Goal: Transaction & Acquisition: Purchase product/service

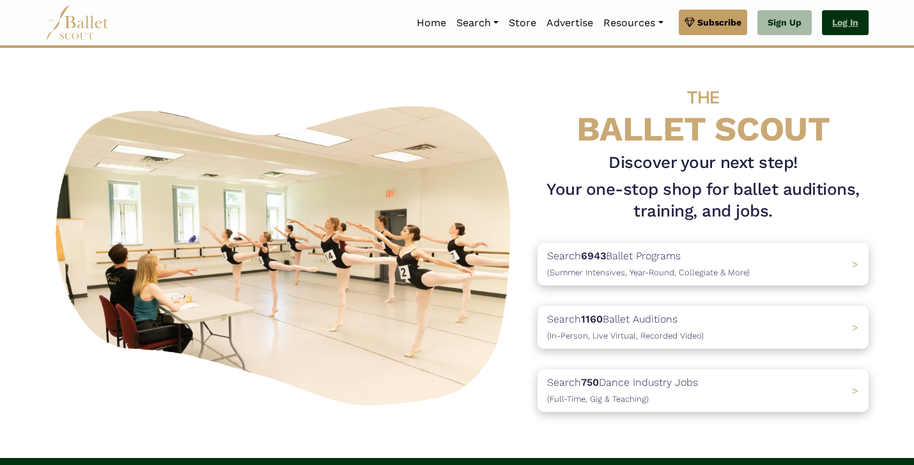
click at [835, 15] on link "Log In" at bounding box center [845, 23] width 47 height 26
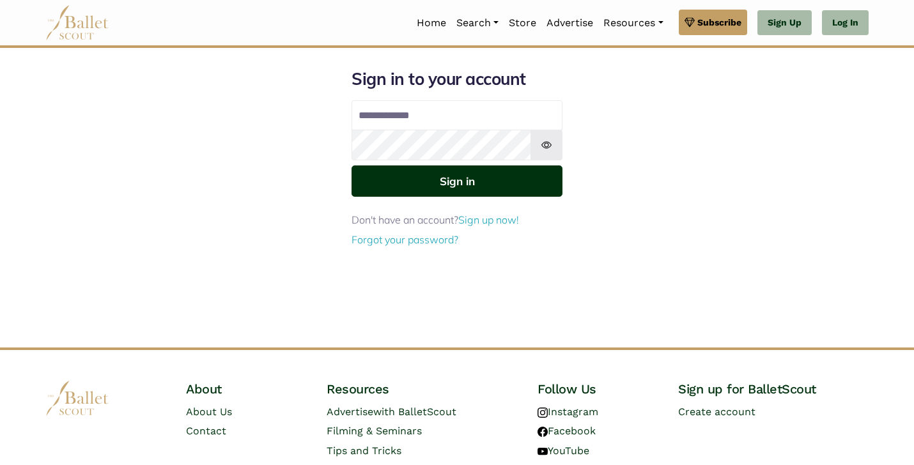
type input "**********"
click at [464, 180] on button "Sign in" at bounding box center [456, 181] width 211 height 31
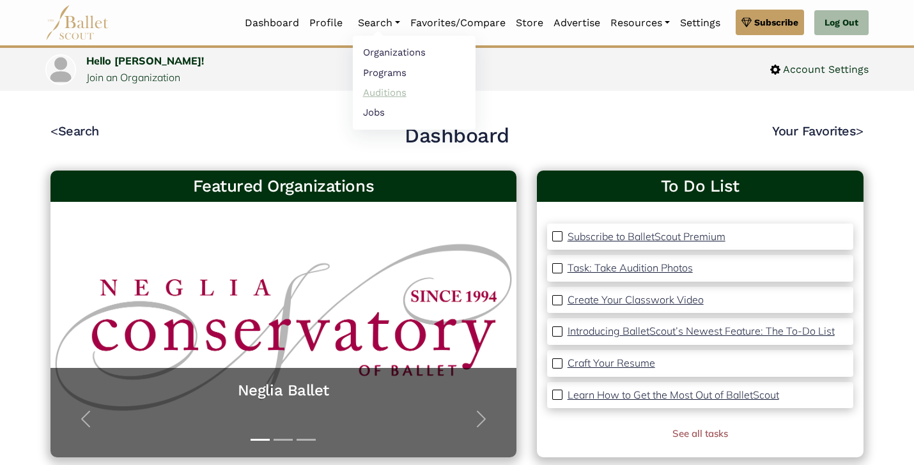
click at [381, 91] on link "Auditions" at bounding box center [414, 92] width 123 height 20
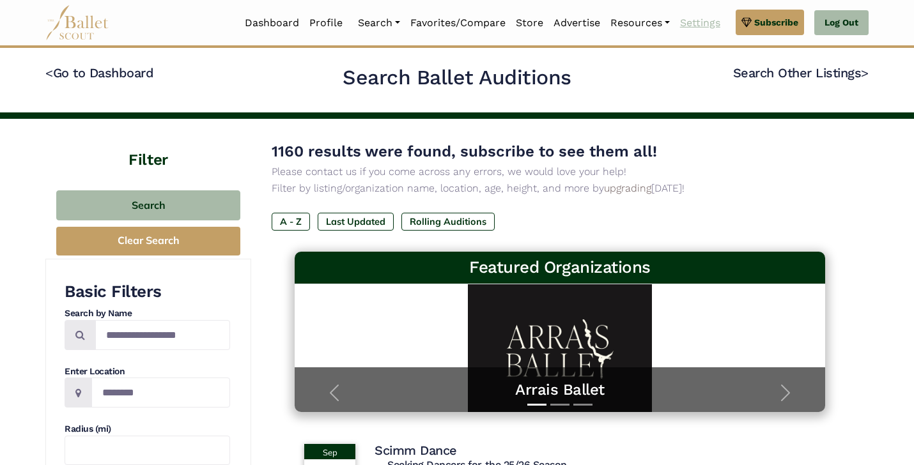
click at [688, 22] on link "Settings" at bounding box center [700, 23] width 50 height 27
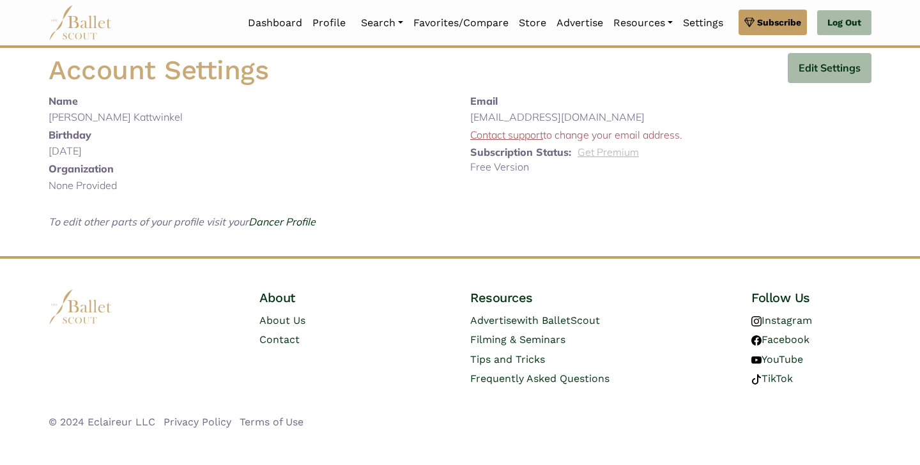
click at [624, 154] on link "Get Premium" at bounding box center [608, 152] width 61 height 13
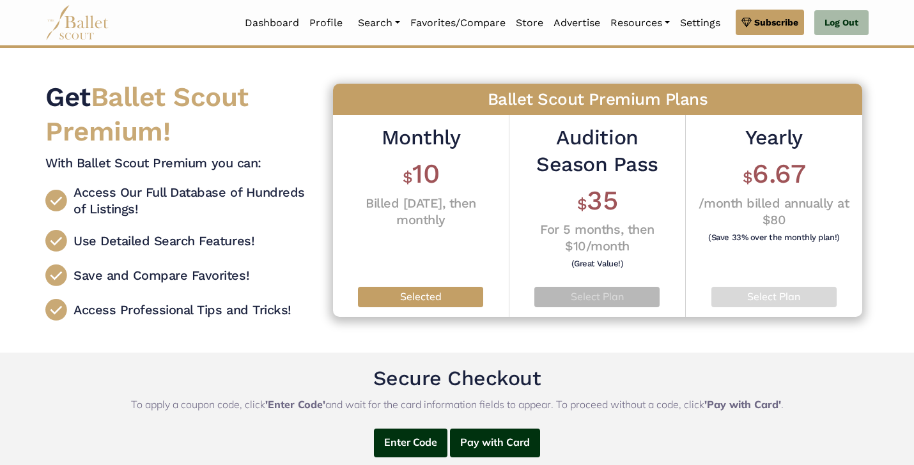
click at [597, 297] on p "Select Plan" at bounding box center [596, 297] width 105 height 17
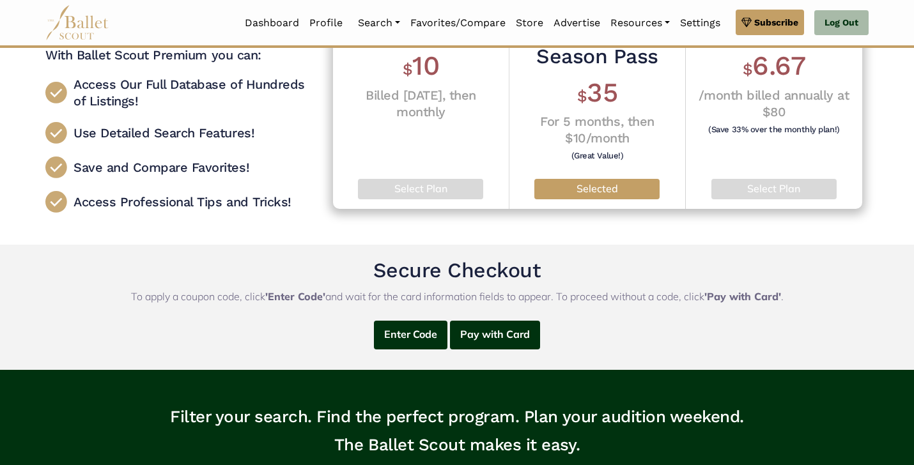
scroll to position [115, 0]
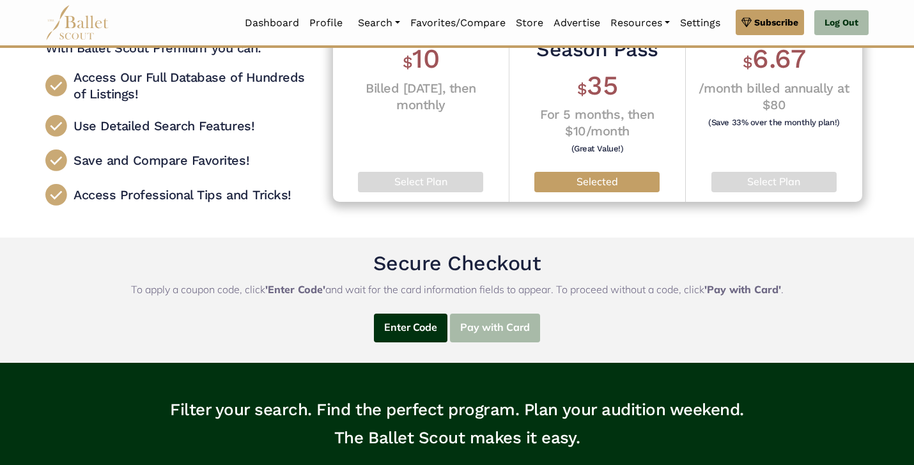
click at [477, 320] on button "Pay with Card" at bounding box center [495, 328] width 90 height 29
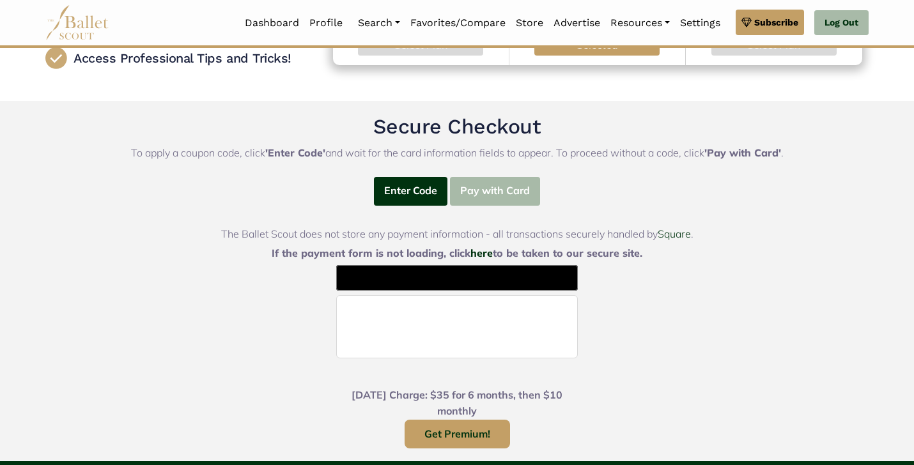
scroll to position [252, 0]
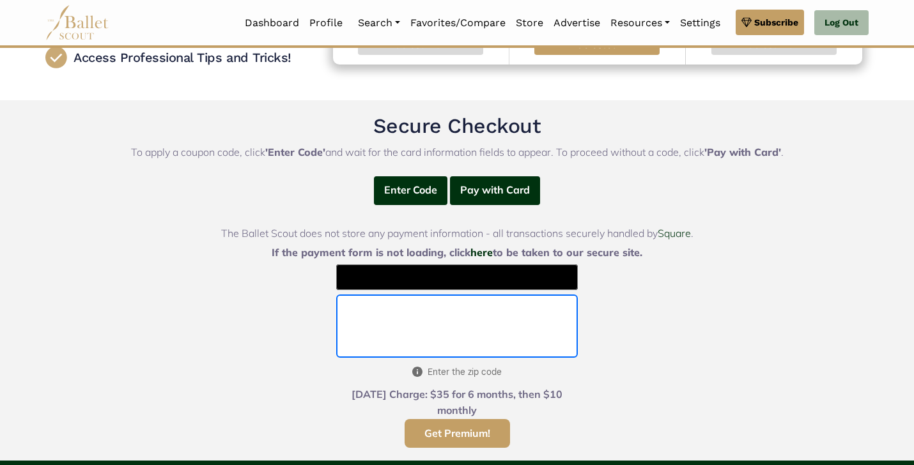
click at [464, 426] on button "Get Premium!" at bounding box center [457, 433] width 105 height 29
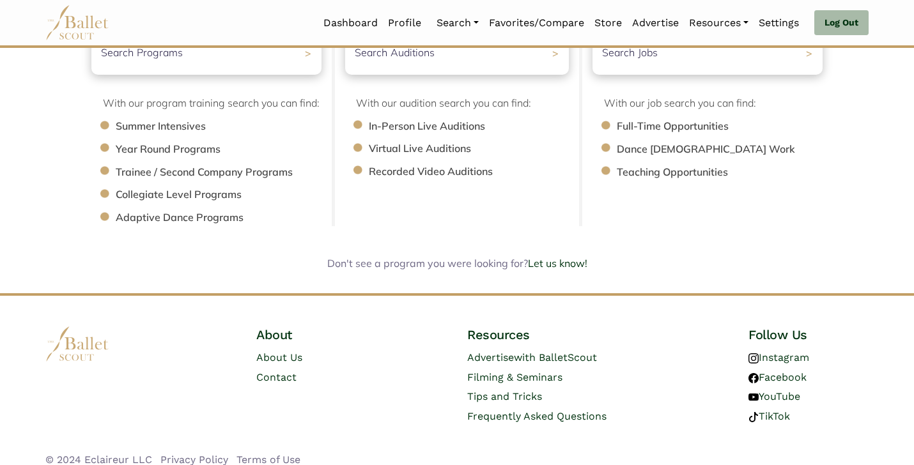
scroll to position [220, 0]
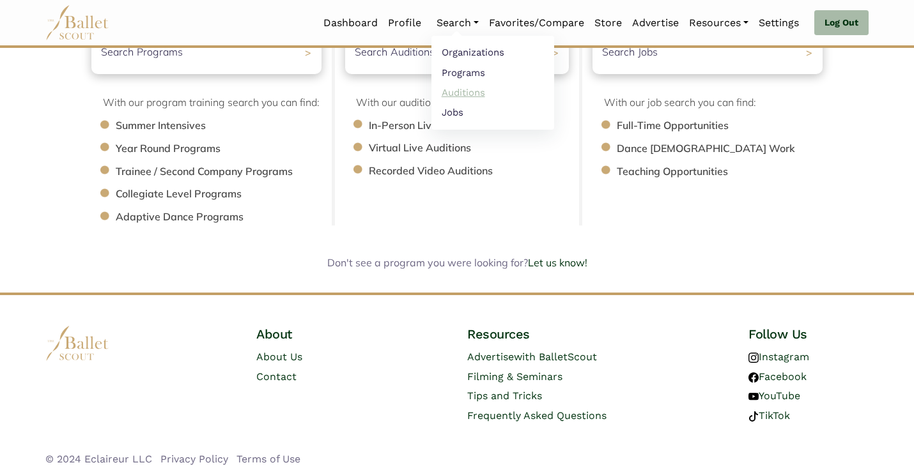
click at [463, 90] on link "Auditions" at bounding box center [492, 92] width 123 height 20
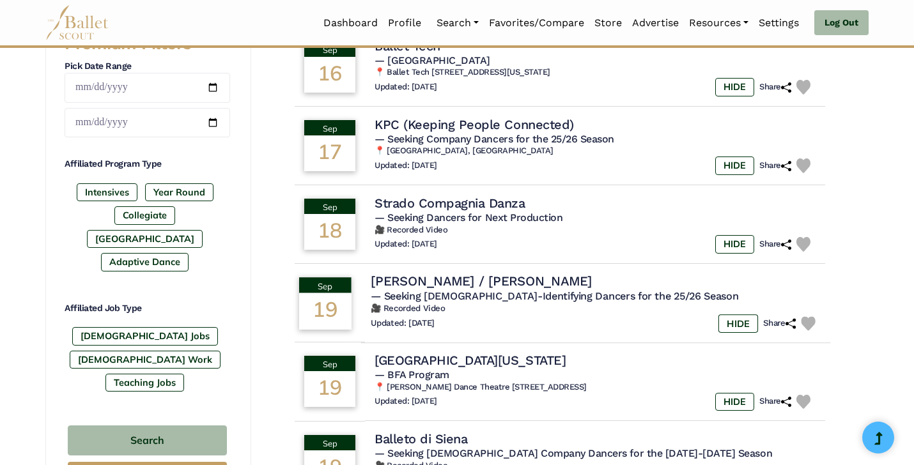
scroll to position [549, 0]
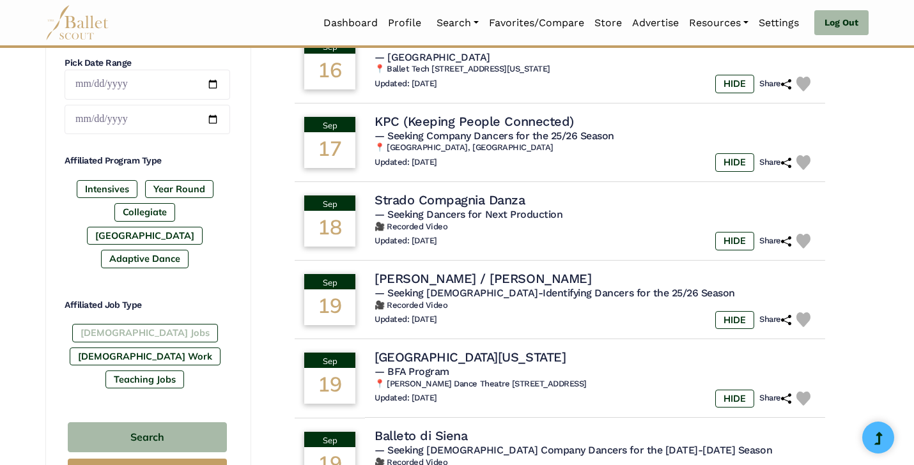
click at [141, 324] on label "[DEMOGRAPHIC_DATA] Jobs" at bounding box center [145, 333] width 146 height 18
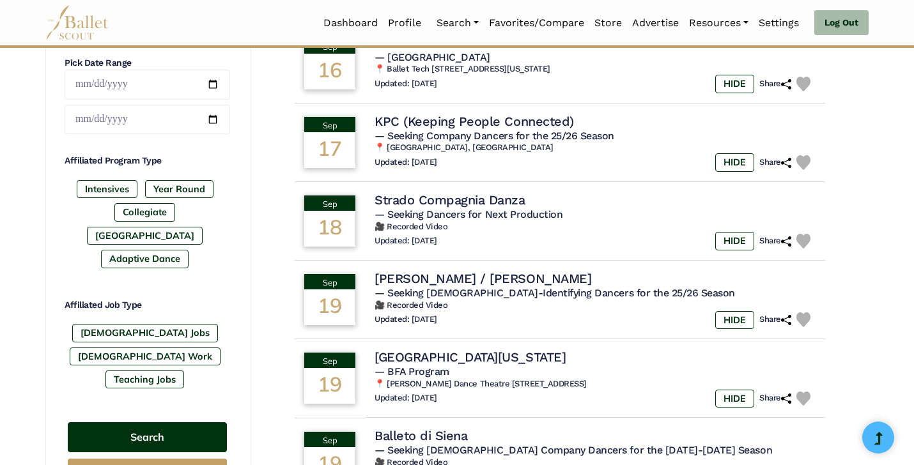
click at [146, 422] on button "Search" at bounding box center [147, 437] width 159 height 30
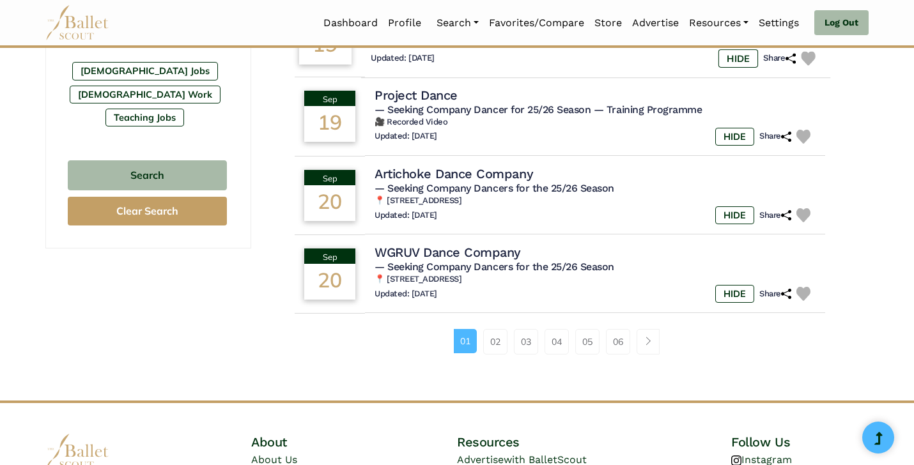
scroll to position [813, 0]
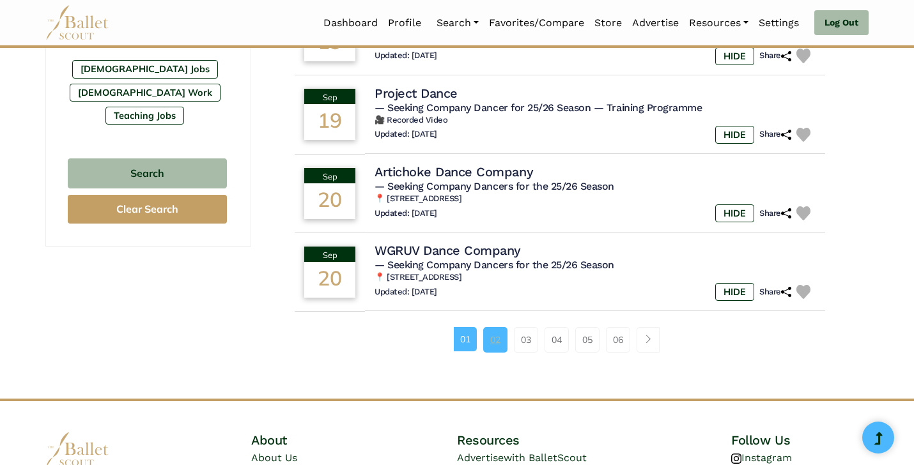
click at [486, 350] on link "02" at bounding box center [495, 340] width 24 height 26
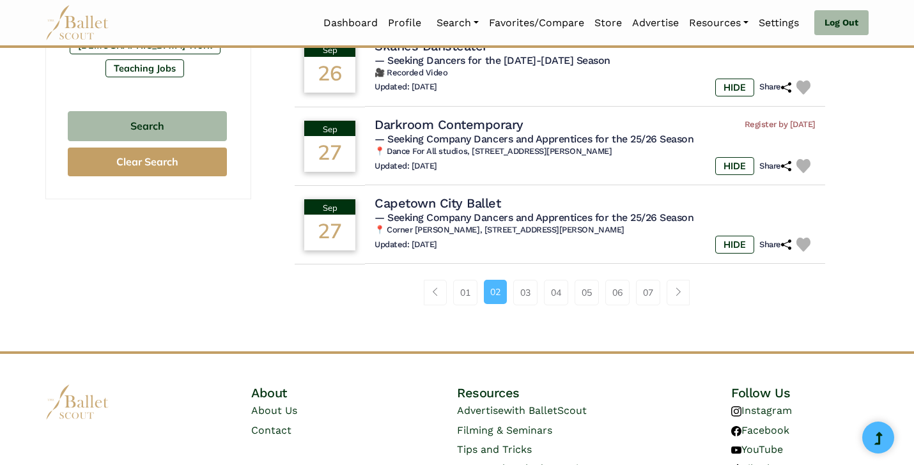
scroll to position [930, 0]
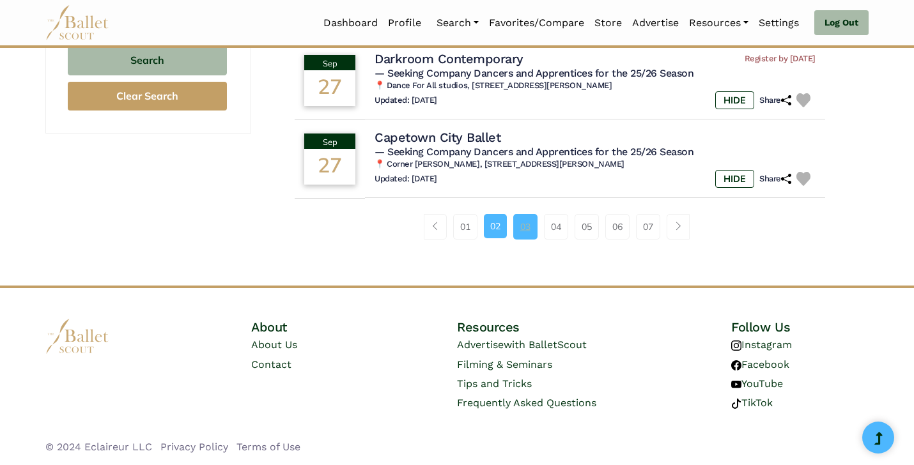
click at [524, 234] on link "03" at bounding box center [525, 227] width 24 height 26
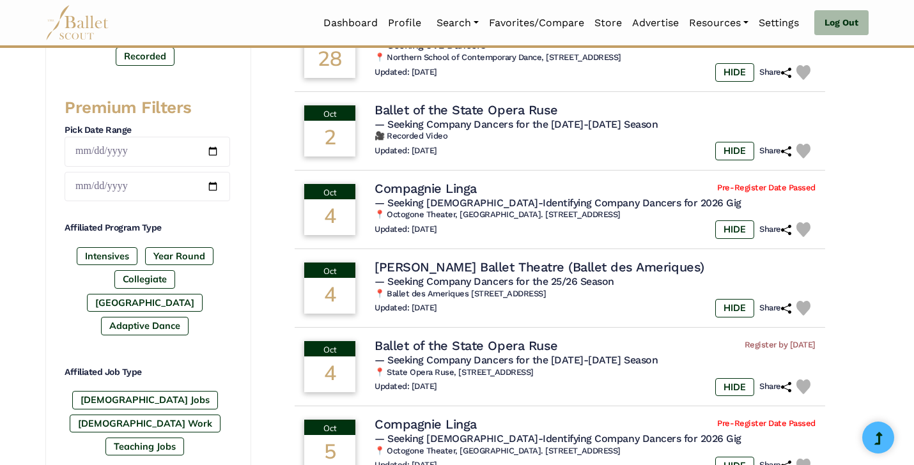
scroll to position [482, 0]
click at [508, 111] on h4 "Ballet of the State Opera Ruse" at bounding box center [464, 108] width 187 height 17
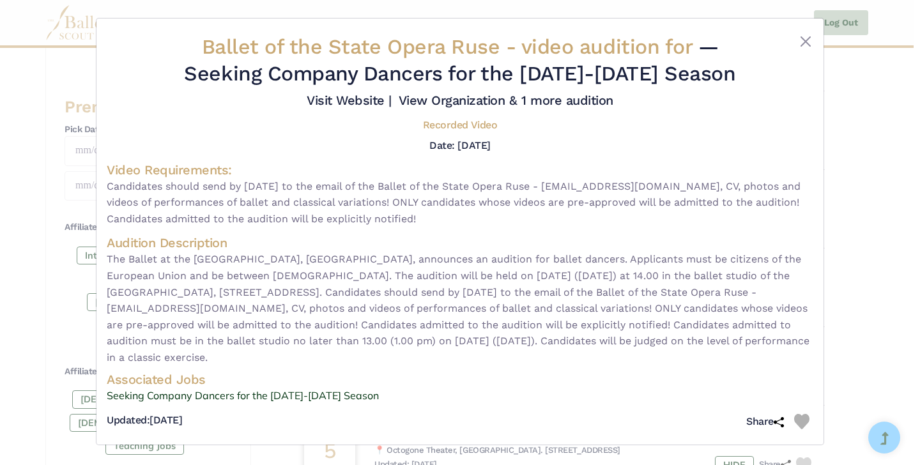
click at [873, 245] on div "Ballet of the State Opera Ruse - video audition for — Seeking Company Dancers f…" at bounding box center [460, 232] width 920 height 465
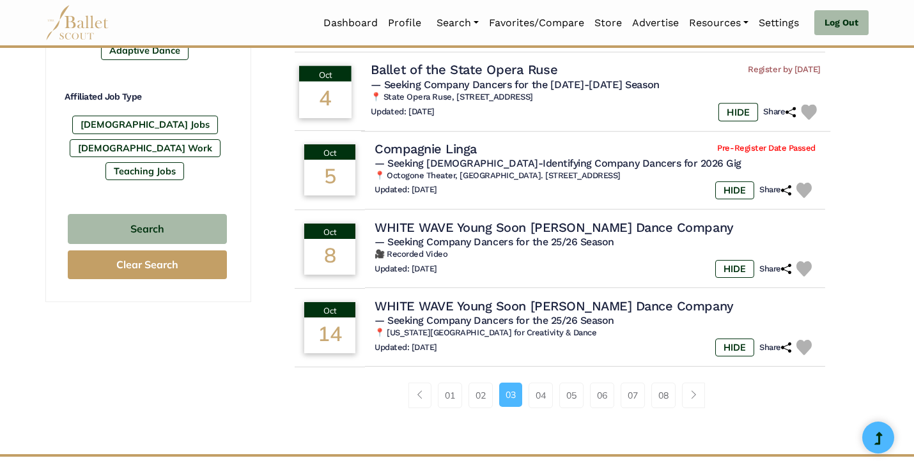
scroll to position [759, 0]
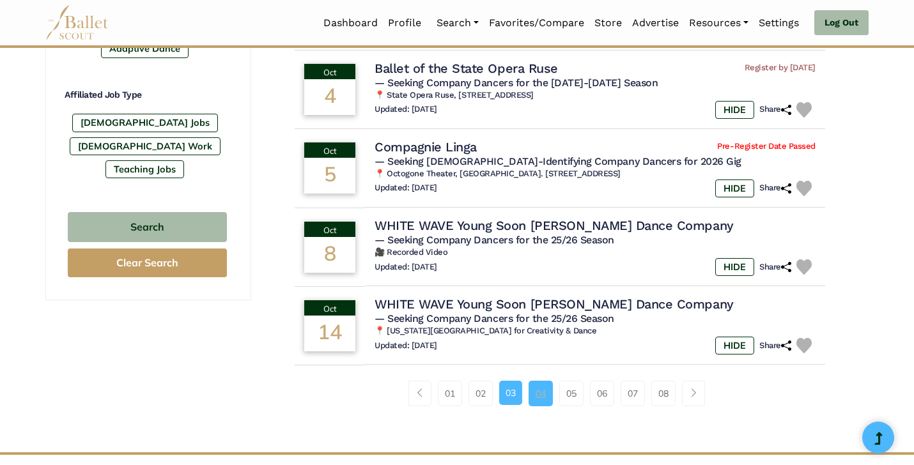
click at [535, 399] on link "04" at bounding box center [540, 394] width 24 height 26
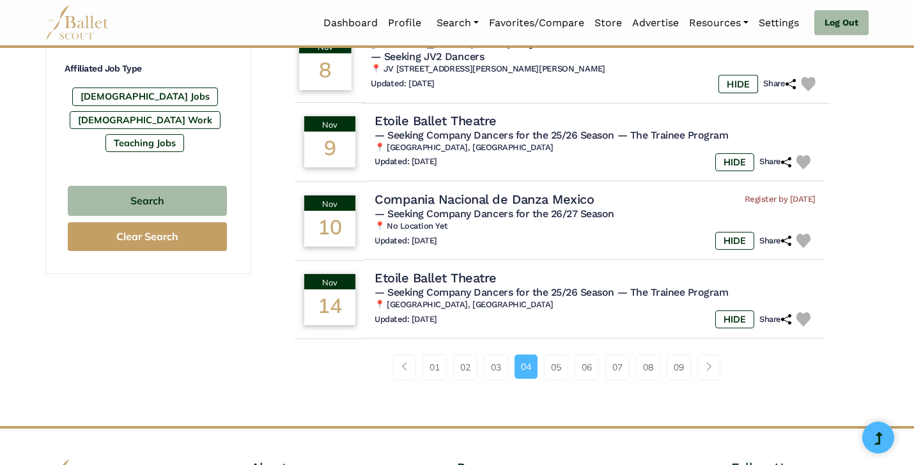
scroll to position [787, 0]
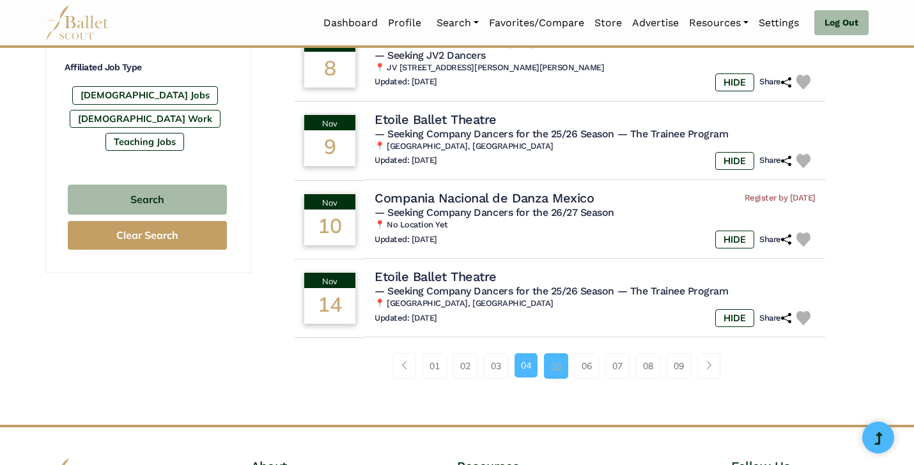
click at [557, 376] on link "05" at bounding box center [556, 366] width 24 height 26
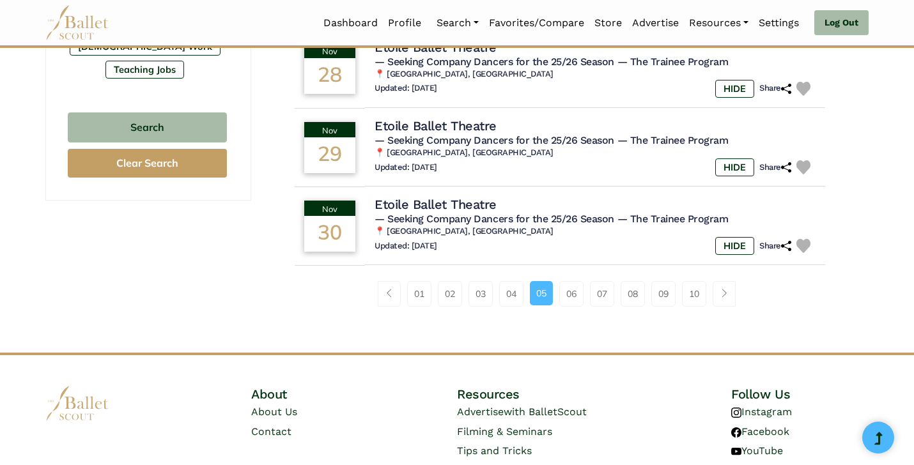
scroll to position [863, 0]
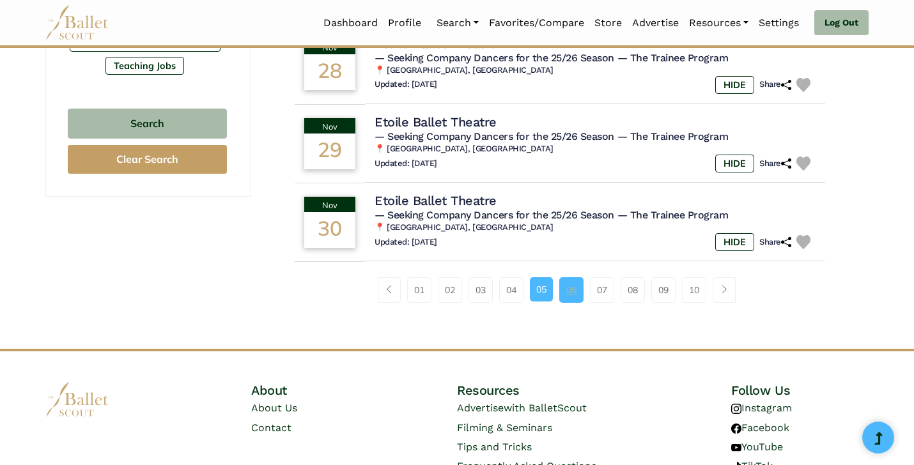
click at [569, 298] on link "06" at bounding box center [571, 290] width 24 height 26
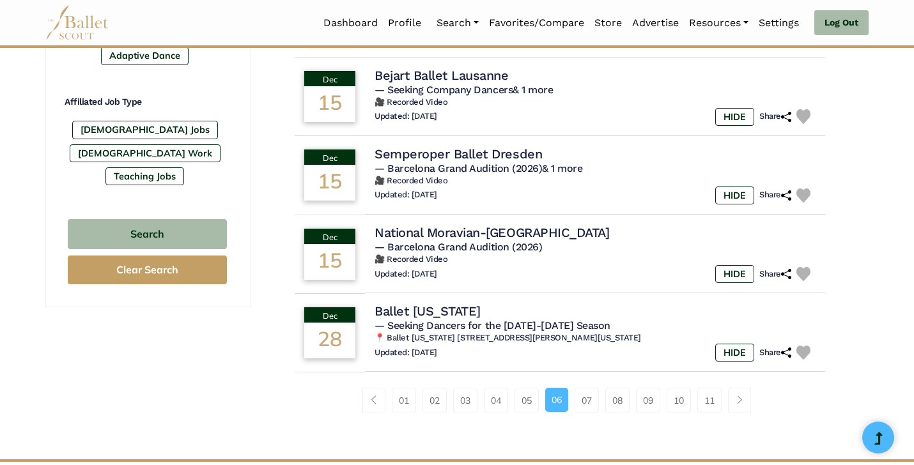
scroll to position [753, 0]
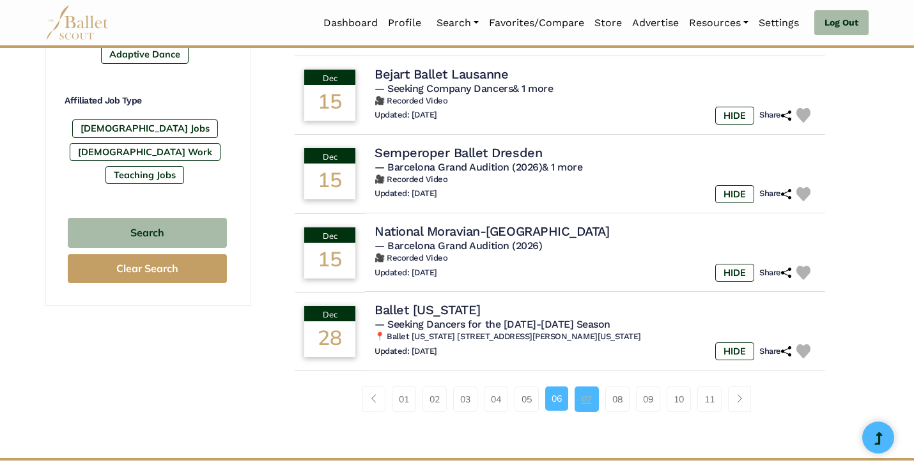
click at [576, 397] on link "07" at bounding box center [586, 400] width 24 height 26
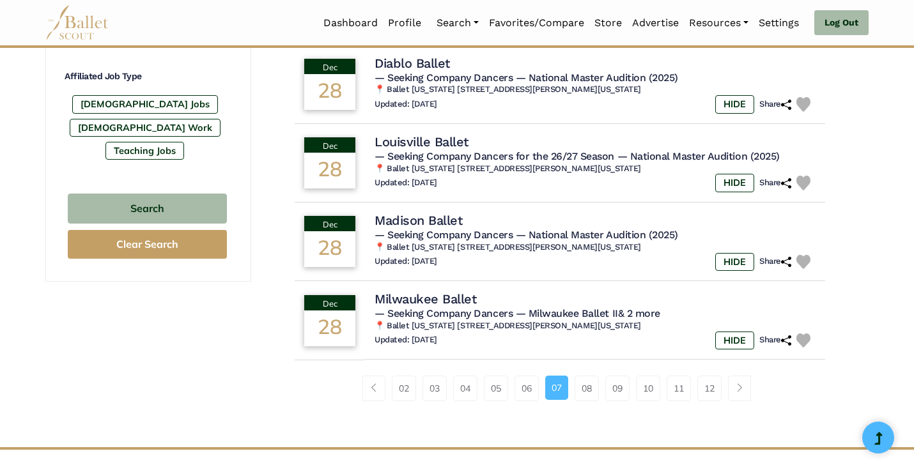
scroll to position [779, 0]
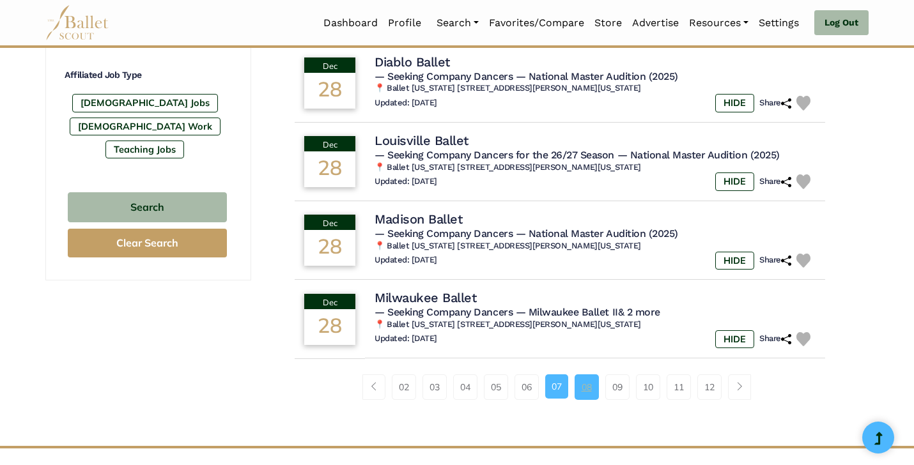
click at [585, 396] on link "08" at bounding box center [586, 387] width 24 height 26
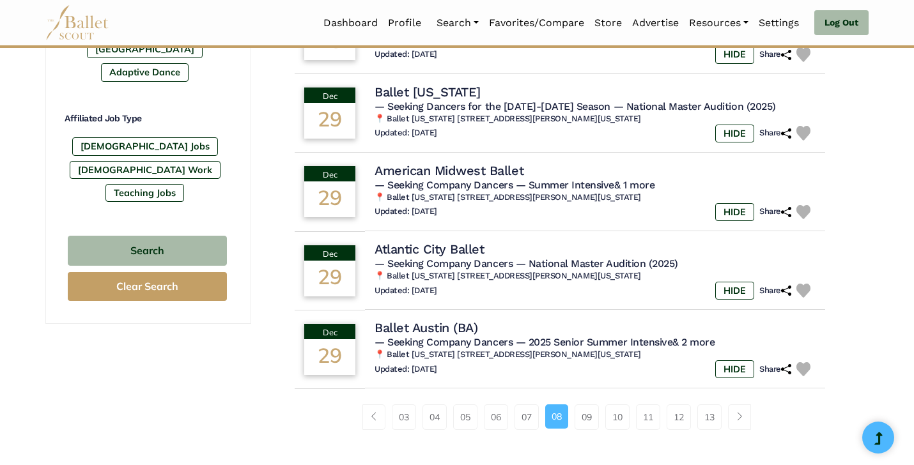
scroll to position [740, 0]
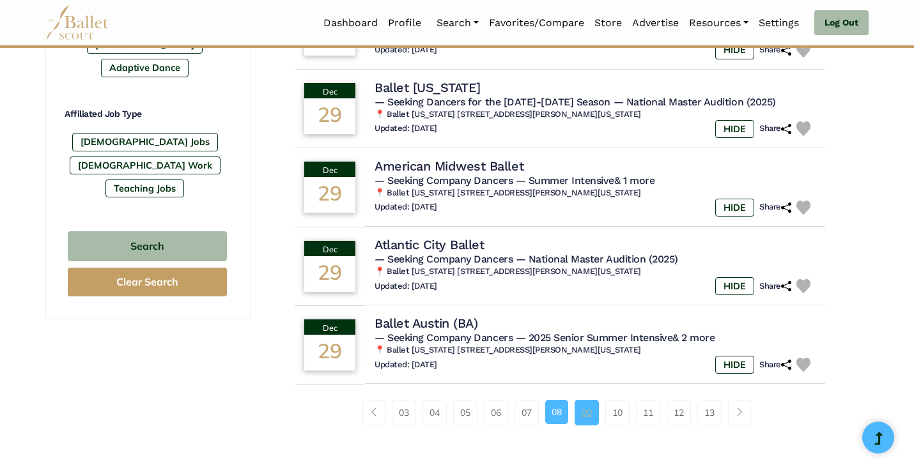
click at [587, 413] on link "09" at bounding box center [586, 413] width 24 height 26
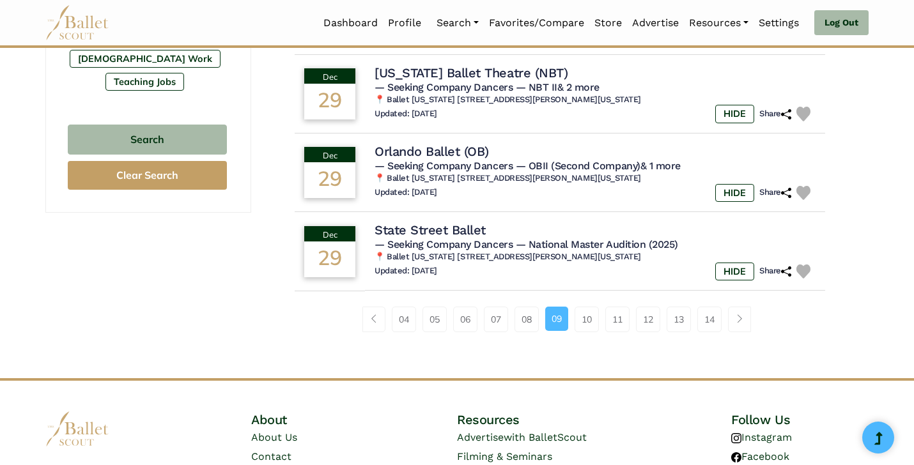
scroll to position [849, 0]
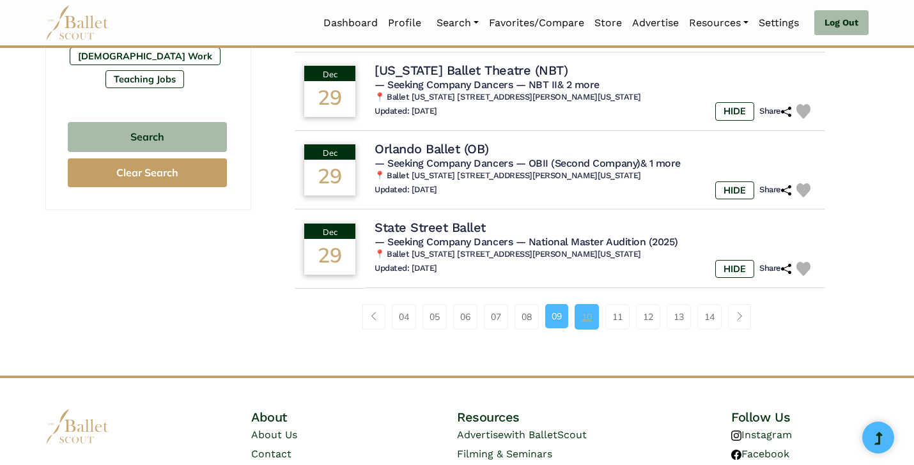
click at [596, 323] on link "10" at bounding box center [586, 317] width 24 height 26
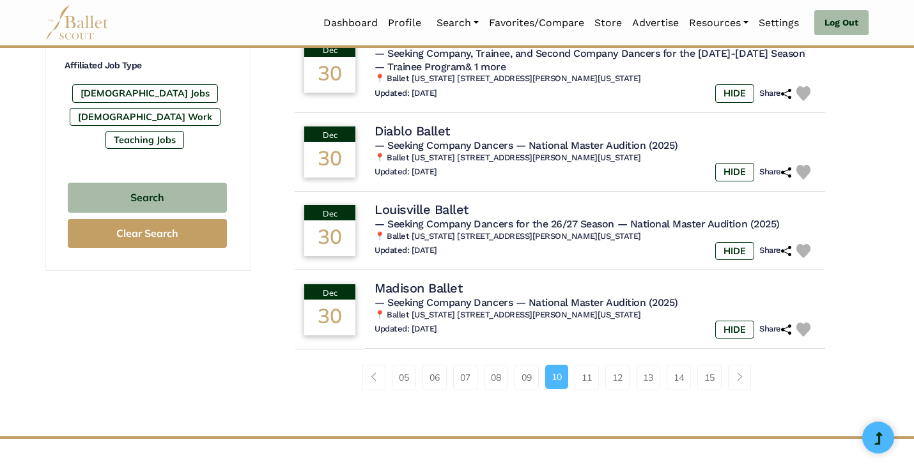
scroll to position [800, 0]
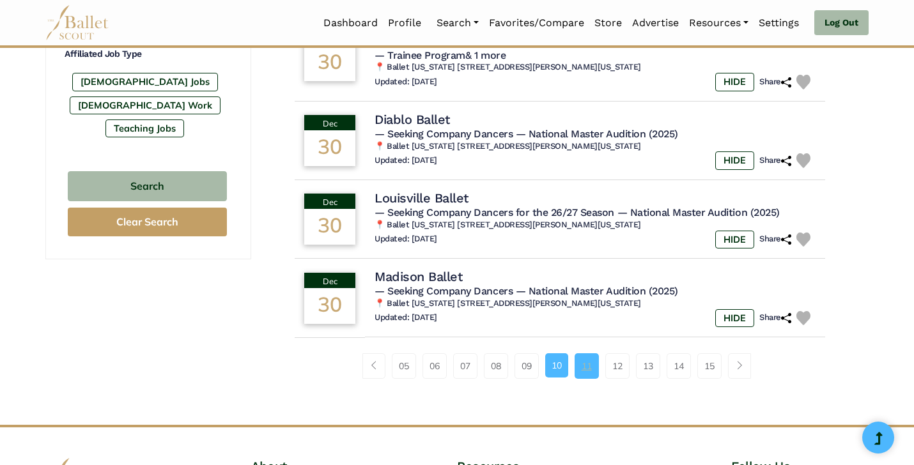
click at [587, 377] on link "11" at bounding box center [586, 366] width 24 height 26
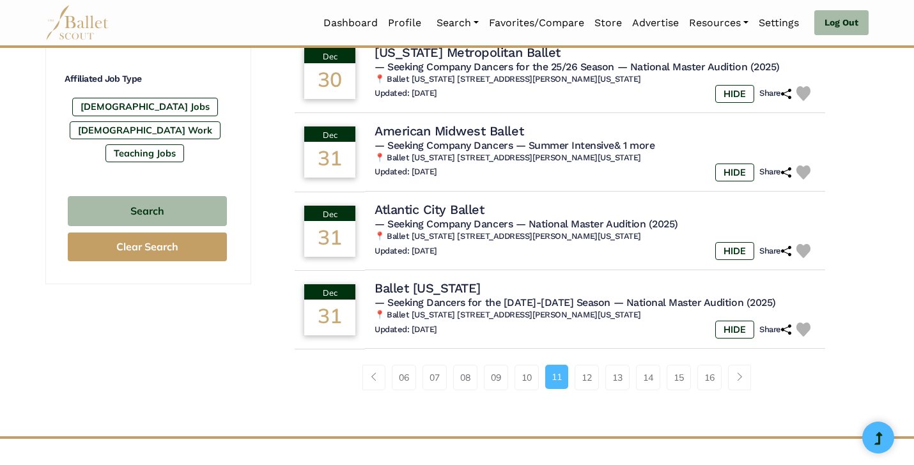
scroll to position [781, 0]
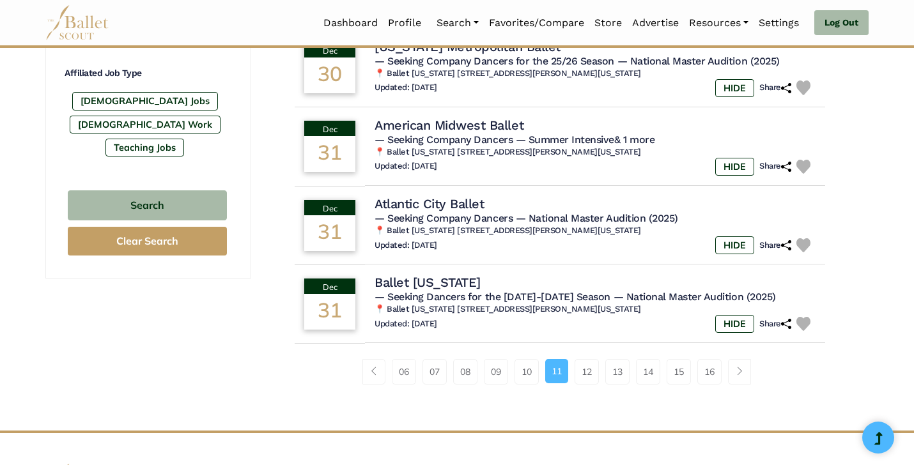
click at [587, 362] on div "06 07 08 09 10 11 12 13 14 15 16" at bounding box center [560, 377] width 576 height 66
click at [587, 369] on link "12" at bounding box center [586, 372] width 24 height 26
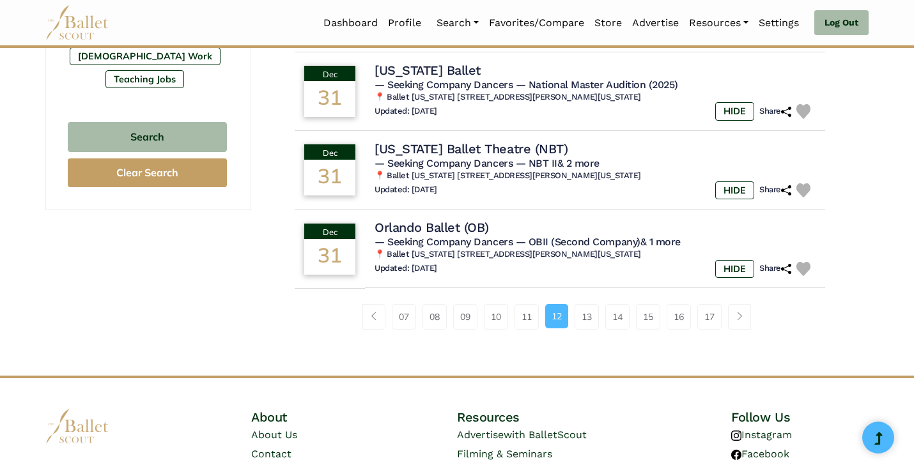
scroll to position [882, 0]
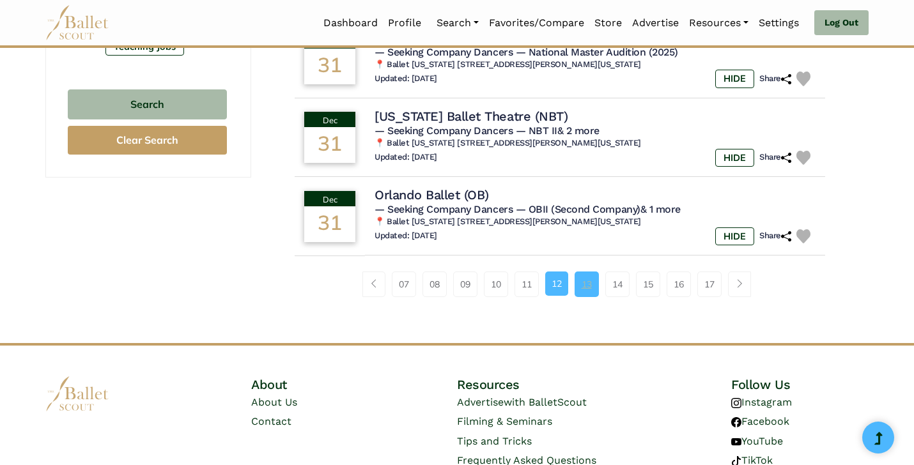
click at [596, 296] on link "13" at bounding box center [586, 285] width 24 height 26
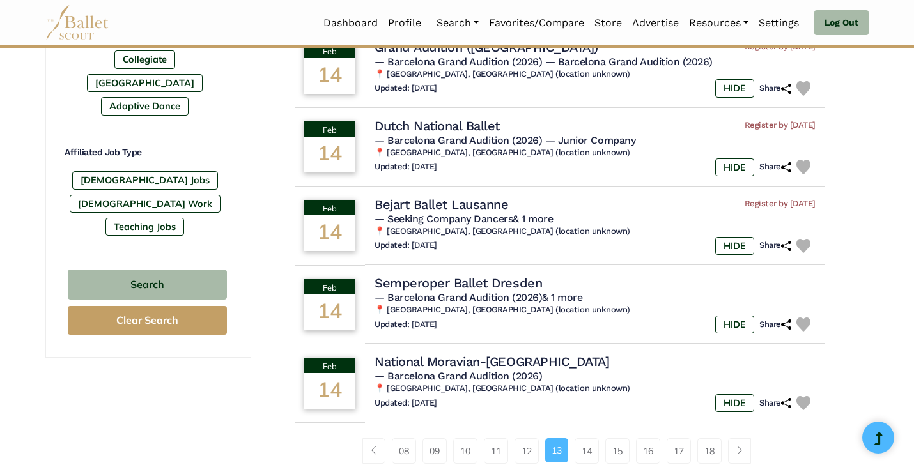
scroll to position [706, 0]
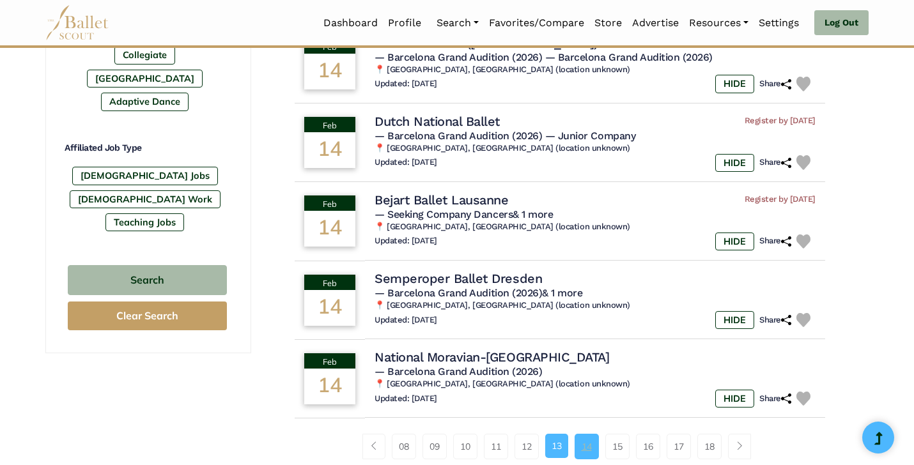
click at [594, 447] on link "14" at bounding box center [586, 447] width 24 height 26
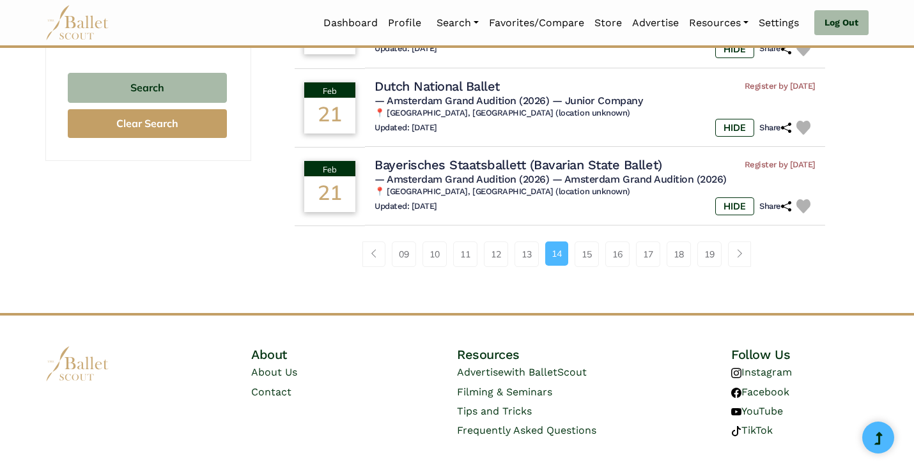
scroll to position [930, 0]
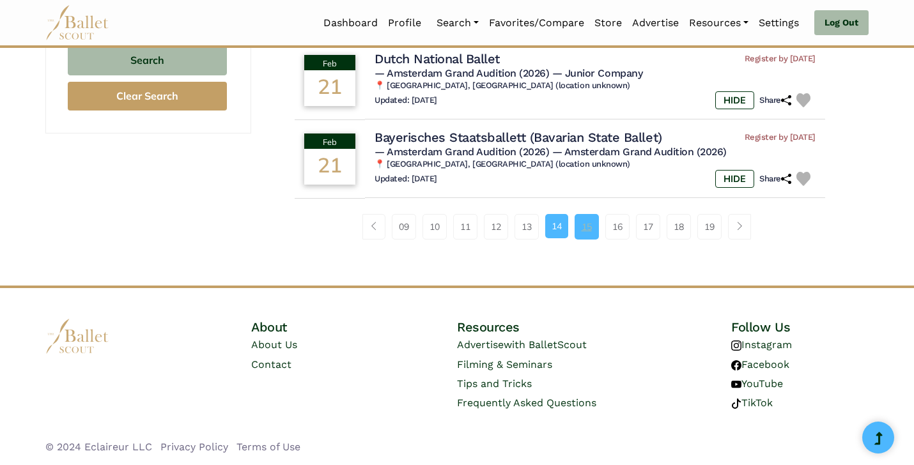
click at [582, 220] on link "15" at bounding box center [586, 227] width 24 height 26
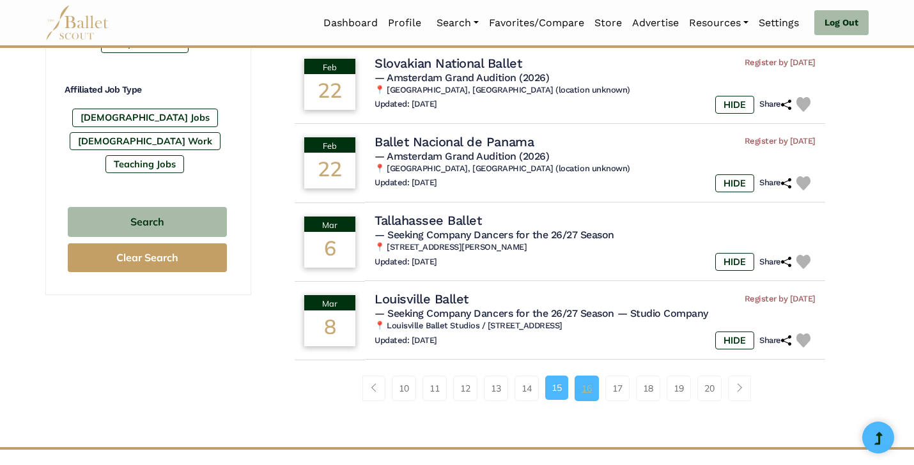
scroll to position [765, 0]
click at [586, 396] on link "16" at bounding box center [586, 388] width 24 height 26
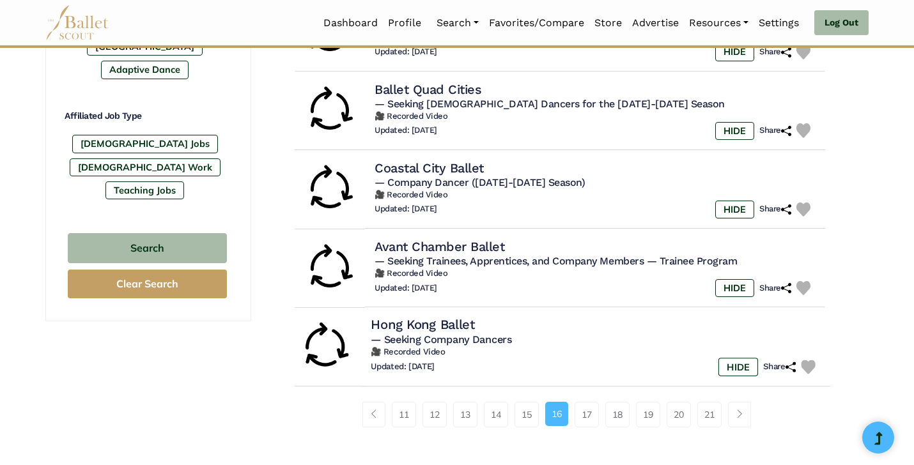
scroll to position [741, 0]
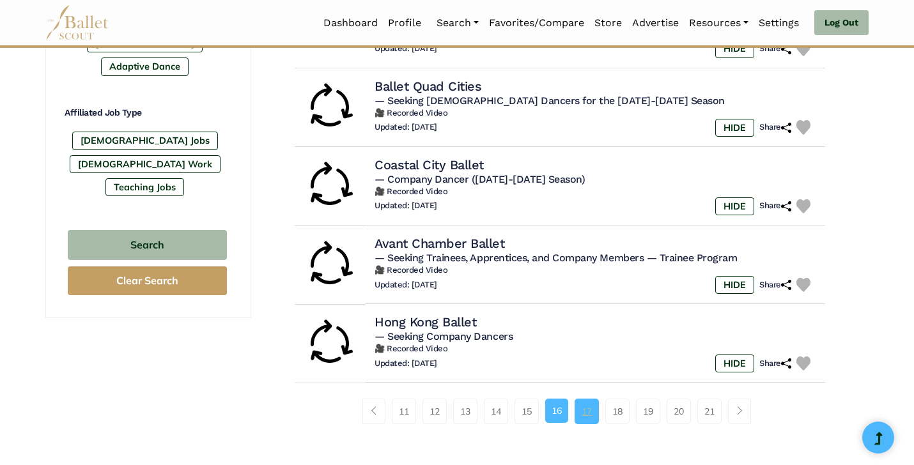
click at [590, 422] on link "17" at bounding box center [586, 412] width 24 height 26
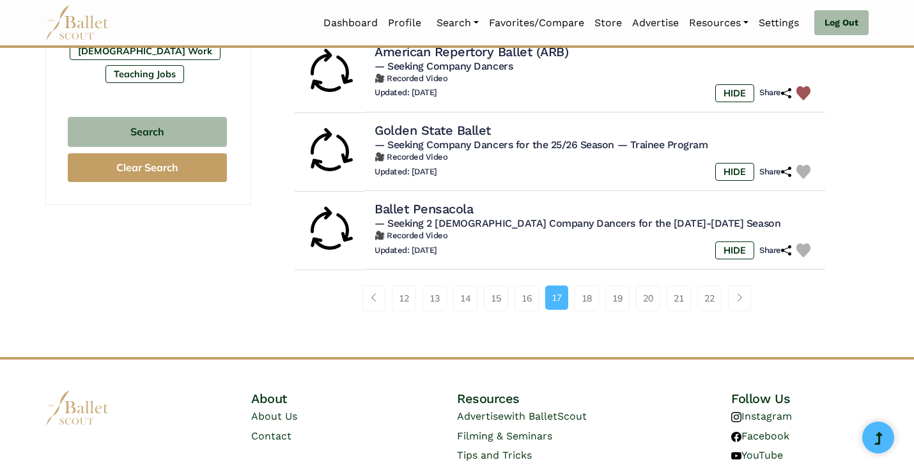
scroll to position [930, 0]
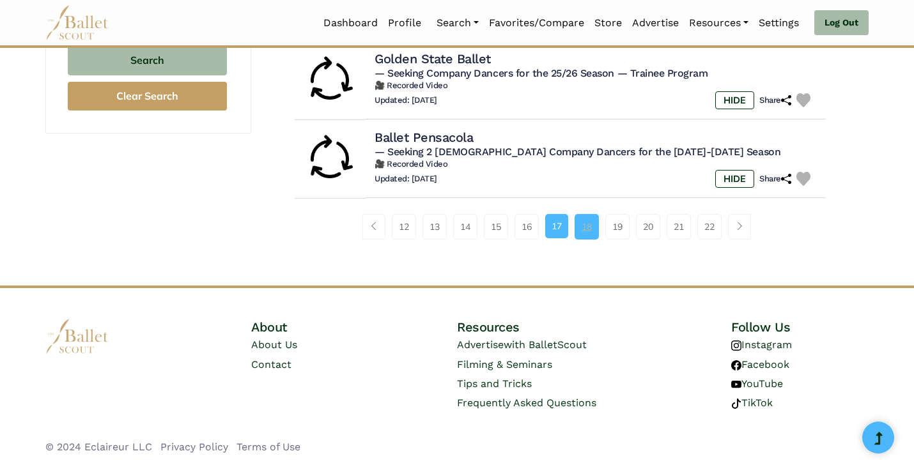
click at [597, 231] on link "18" at bounding box center [586, 227] width 24 height 26
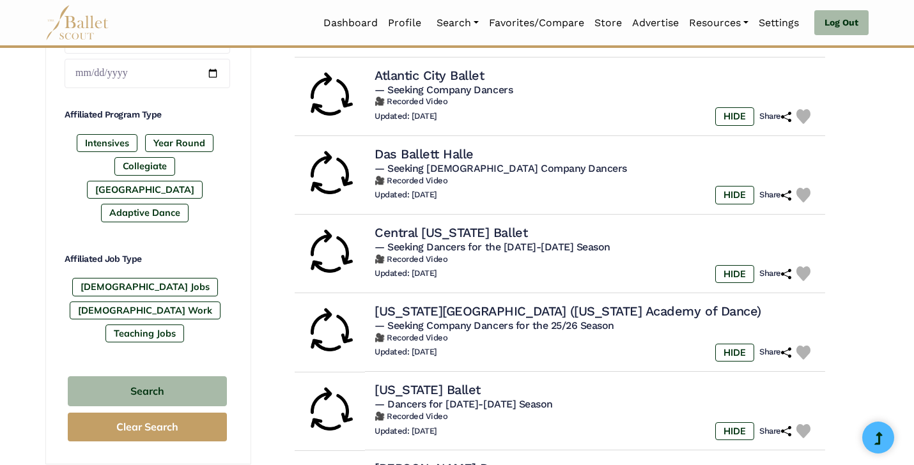
scroll to position [596, 0]
